Goal: Task Accomplishment & Management: Manage account settings

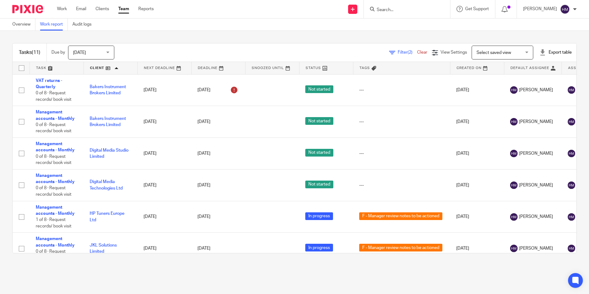
click at [497, 54] on span "Select saved view" at bounding box center [494, 53] width 35 height 4
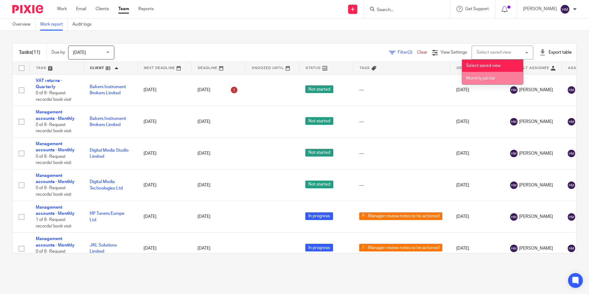
click at [485, 76] on li "Monthly job list" at bounding box center [492, 78] width 61 height 13
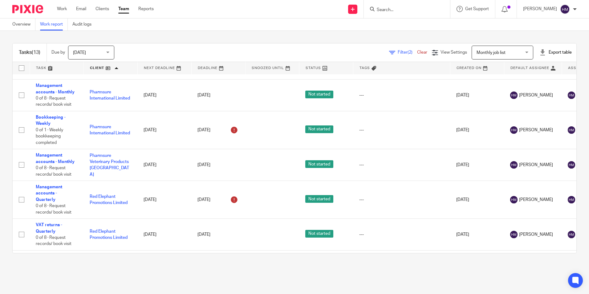
scroll to position [250, 0]
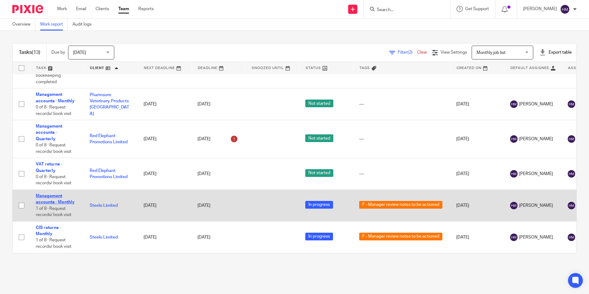
click at [63, 196] on link "Management accounts - Monthly" at bounding box center [55, 199] width 39 height 10
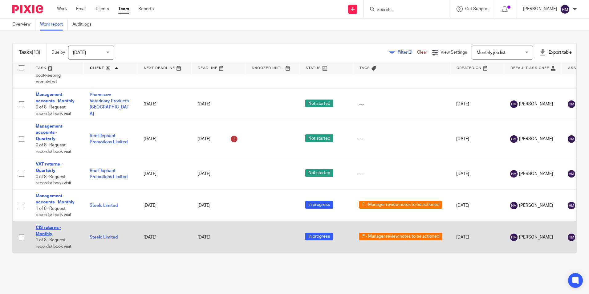
drag, startPoint x: 43, startPoint y: 228, endPoint x: 50, endPoint y: 225, distance: 7.6
click at [43, 228] on link "CIS returns - Monthly" at bounding box center [48, 231] width 25 height 10
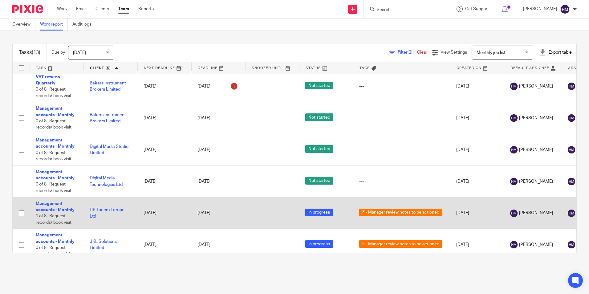
scroll to position [0, 0]
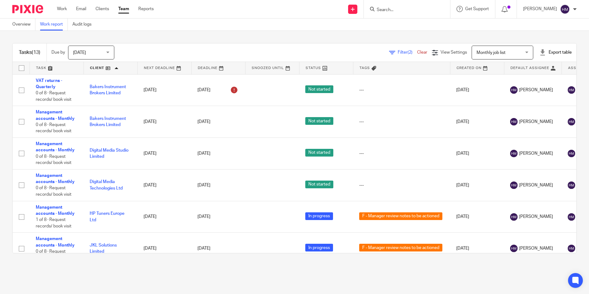
click at [111, 68] on link at bounding box center [111, 68] width 54 height 12
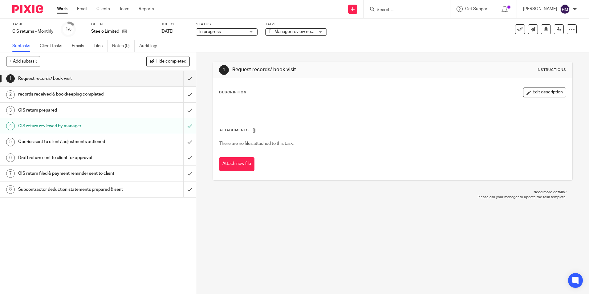
click at [283, 33] on span "F - Manager review notes to be actioned" at bounding box center [307, 32] width 77 height 4
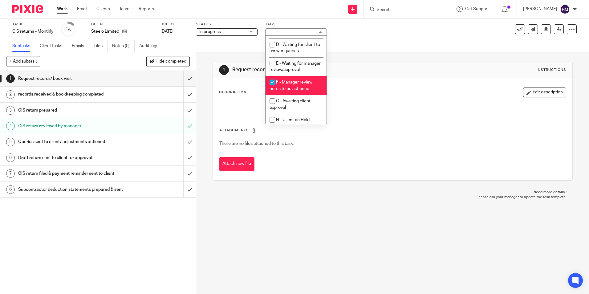
scroll to position [62, 0]
click at [293, 88] on span "F - Manager review notes to be actioned" at bounding box center [291, 83] width 43 height 11
checkbox input "false"
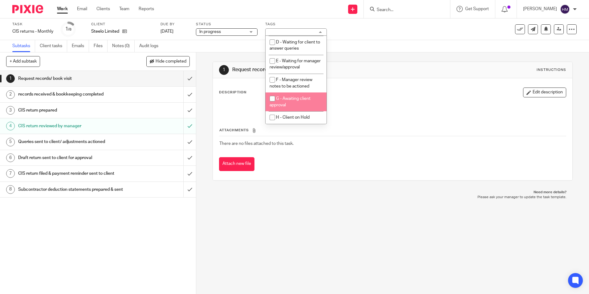
click at [292, 100] on span "G - Awaiting client approval" at bounding box center [290, 101] width 41 height 11
checkbox input "true"
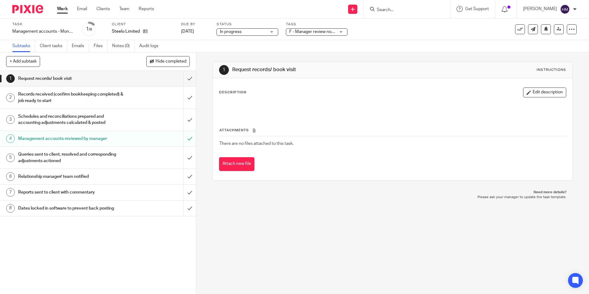
click at [309, 34] on span "F - Manager review notes to be actioned" at bounding box center [327, 32] width 77 height 4
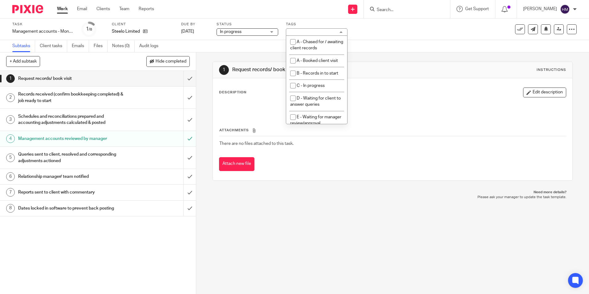
click at [303, 29] on div "F - Manager review notes to be actioned" at bounding box center [317, 31] width 62 height 7
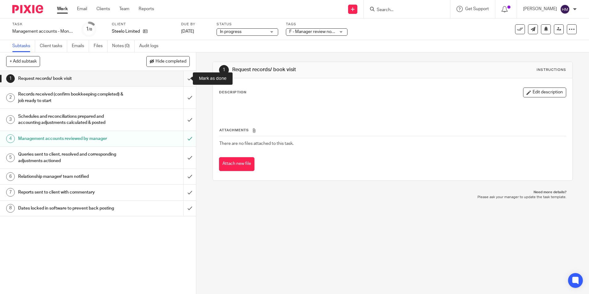
click at [183, 79] on input "submit" at bounding box center [98, 78] width 196 height 15
click at [183, 96] on input "submit" at bounding box center [98, 98] width 196 height 22
click at [184, 116] on input "submit" at bounding box center [98, 120] width 196 height 22
click at [182, 154] on input "submit" at bounding box center [98, 158] width 196 height 22
click at [184, 177] on input "submit" at bounding box center [98, 176] width 196 height 15
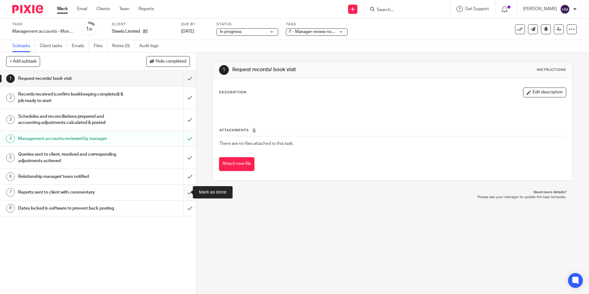
click at [182, 190] on input "submit" at bounding box center [98, 192] width 196 height 15
click at [183, 212] on input "submit" at bounding box center [98, 208] width 196 height 15
click at [183, 82] on input "submit" at bounding box center [98, 78] width 196 height 15
drag, startPoint x: 182, startPoint y: 96, endPoint x: 183, endPoint y: 102, distance: 6.0
click at [182, 96] on input "submit" at bounding box center [98, 98] width 196 height 22
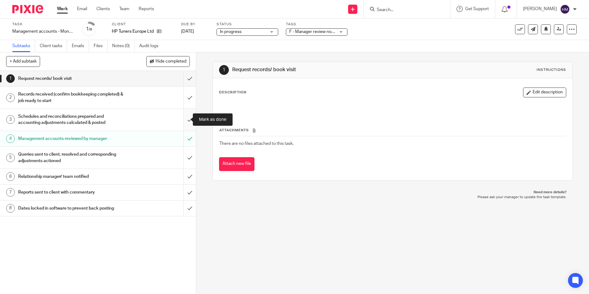
click at [184, 118] on input "submit" at bounding box center [98, 120] width 196 height 22
click at [183, 161] on input "submit" at bounding box center [98, 158] width 196 height 22
click at [182, 175] on input "submit" at bounding box center [98, 176] width 196 height 15
click at [183, 192] on input "submit" at bounding box center [98, 192] width 196 height 15
click at [183, 210] on input "submit" at bounding box center [98, 208] width 196 height 15
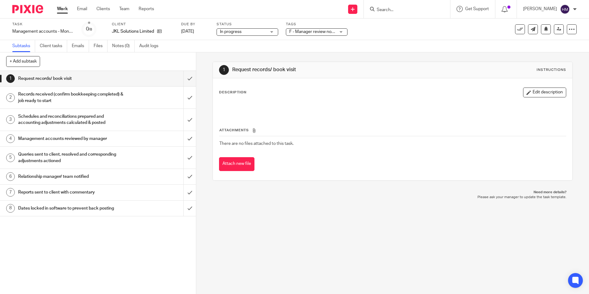
click at [105, 140] on h1 "Management accounts reviewed by manager" at bounding box center [71, 138] width 106 height 9
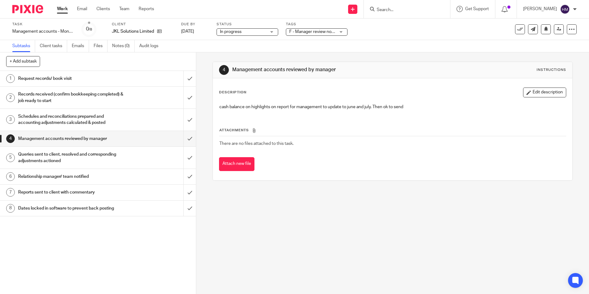
click at [103, 85] on link "1 Request records/ book visit" at bounding box center [91, 78] width 183 height 15
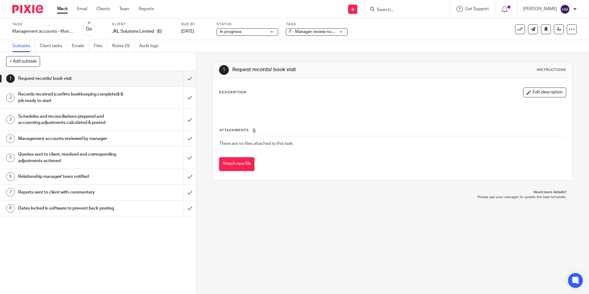
click at [106, 137] on h1 "Management accounts reviewed by manager" at bounding box center [71, 138] width 106 height 9
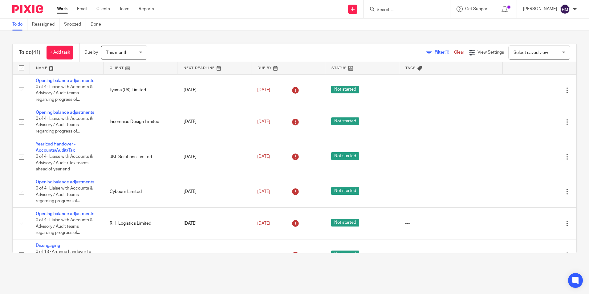
click at [121, 69] on link at bounding box center [141, 68] width 74 height 12
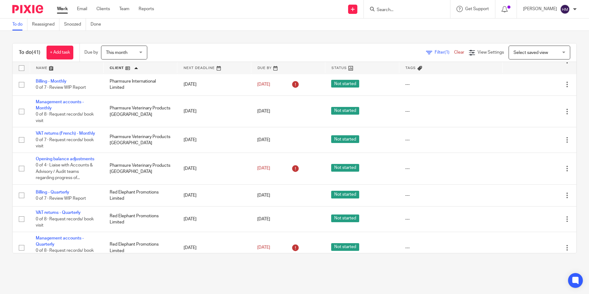
scroll to position [727, 0]
